Goal: Task Accomplishment & Management: Use online tool/utility

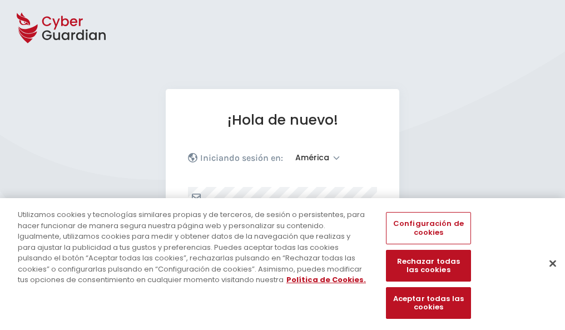
select select "América"
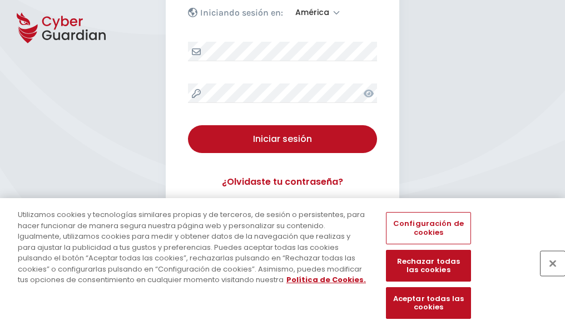
click at [547, 275] on button "Cerrar" at bounding box center [553, 263] width 24 height 24
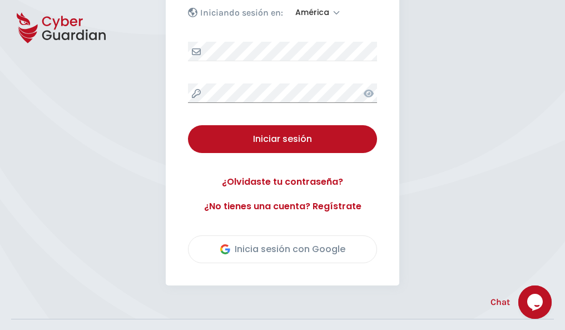
scroll to position [253, 0]
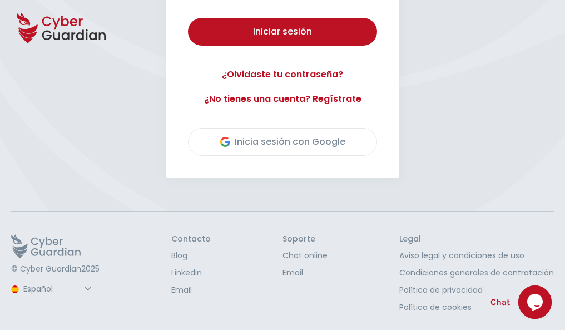
click at [188, 18] on button "Iniciar sesión" at bounding box center [282, 32] width 189 height 28
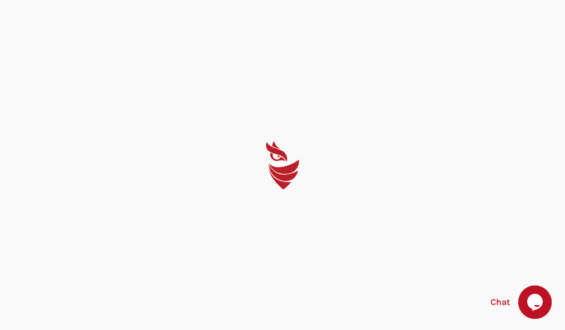
scroll to position [0, 0]
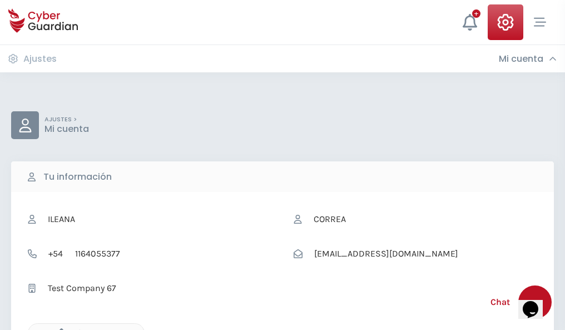
click at [58, 329] on icon "button" at bounding box center [58, 332] width 9 height 9
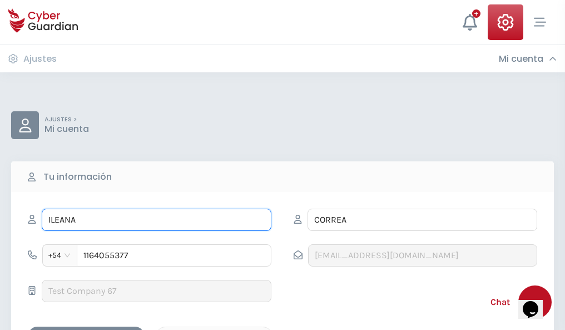
click at [156, 220] on input "ILEANA" at bounding box center [157, 220] width 230 height 22
type input "I"
type input "César"
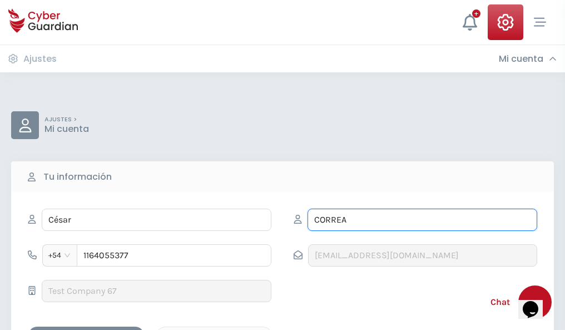
click at [422, 220] on input "CORREA" at bounding box center [423, 220] width 230 height 22
type input "C"
type input "Carreño"
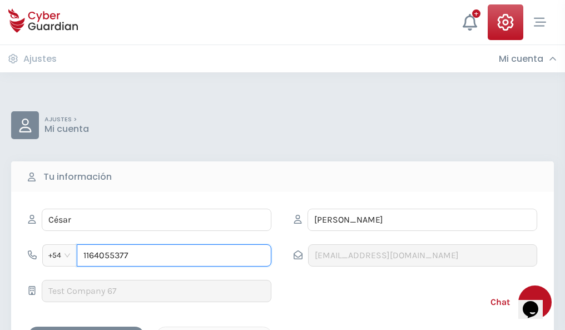
click at [174, 255] on input "1164055377" at bounding box center [174, 255] width 195 height 22
type input "1"
type input "4745320757"
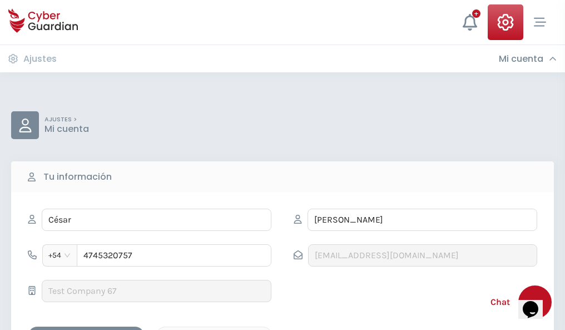
click at [214, 329] on div "Cancelar" at bounding box center [214, 336] width 99 height 14
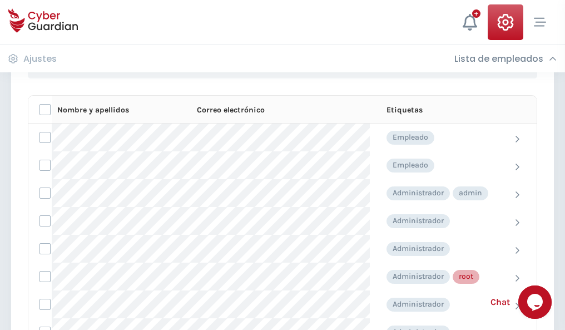
scroll to position [560, 0]
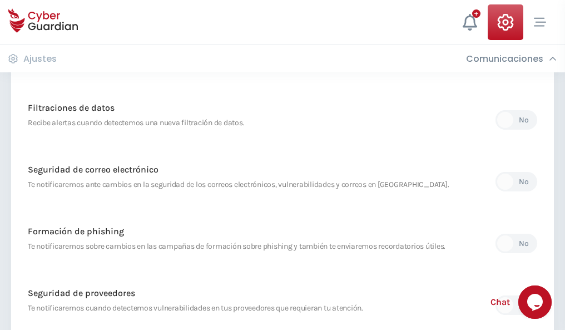
scroll to position [586, 0]
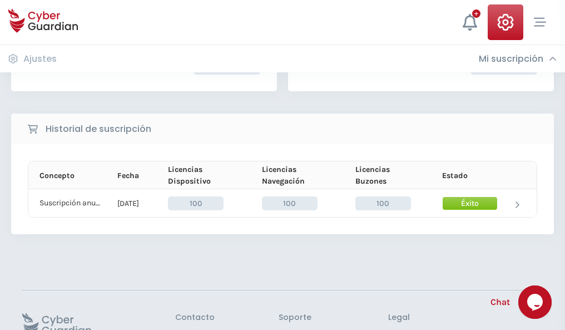
scroll to position [282, 0]
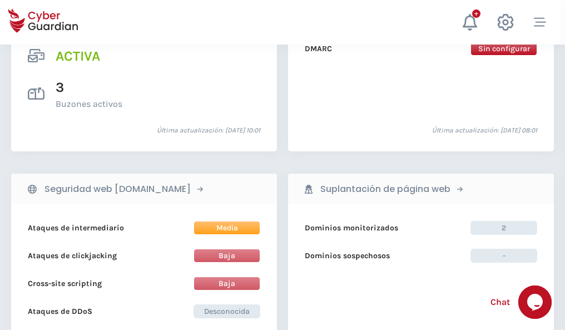
scroll to position [1131, 0]
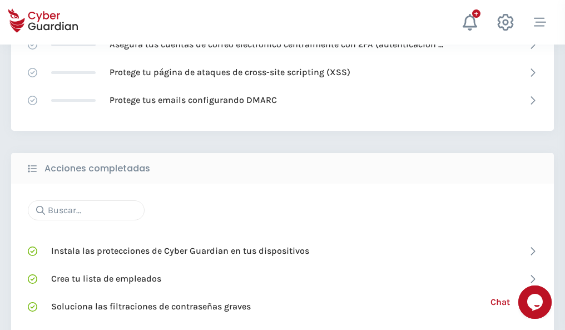
scroll to position [741, 0]
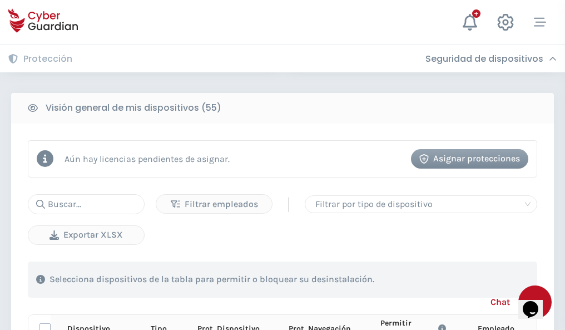
scroll to position [983, 0]
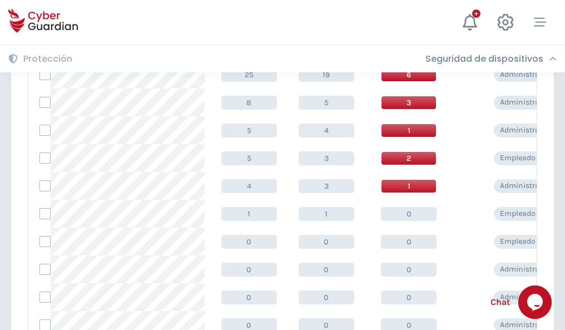
scroll to position [561, 0]
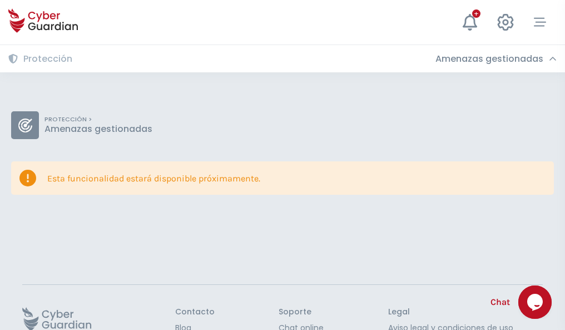
scroll to position [72, 0]
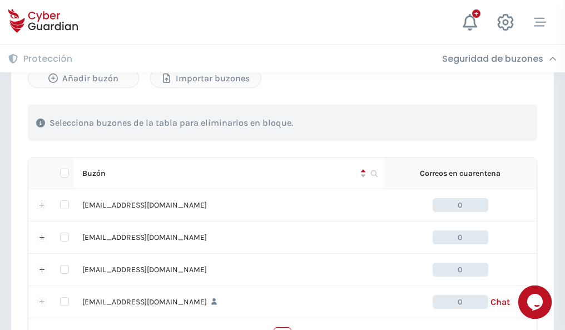
scroll to position [548, 0]
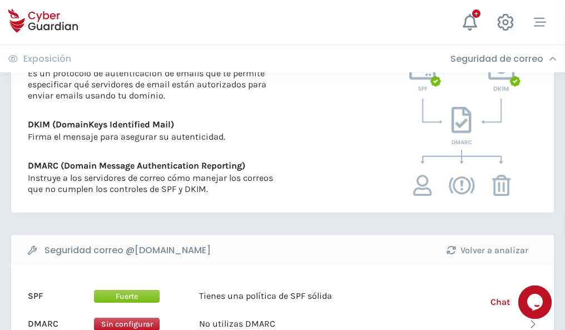
scroll to position [600, 0]
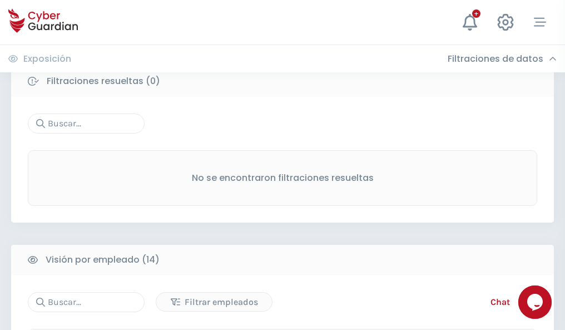
scroll to position [1005, 0]
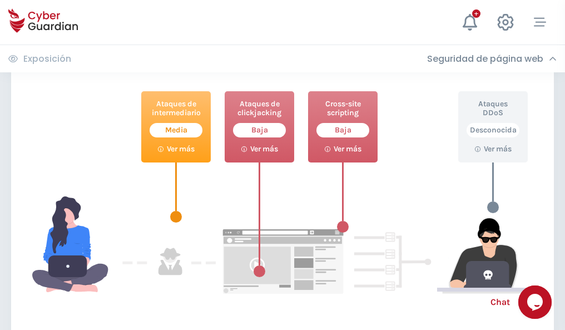
scroll to position [606, 0]
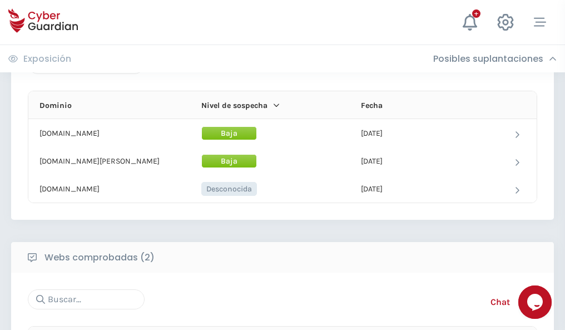
scroll to position [668, 0]
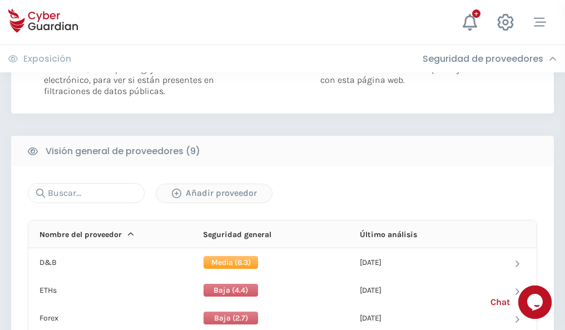
scroll to position [801, 0]
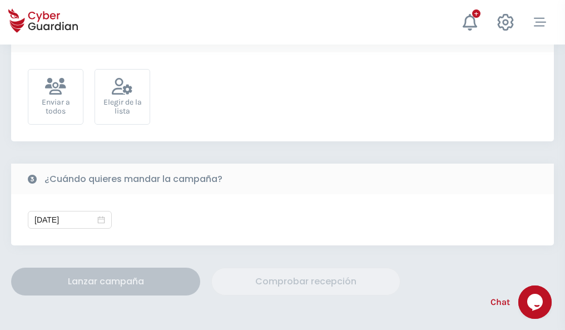
scroll to position [407, 0]
